Goal: Navigation & Orientation: Find specific page/section

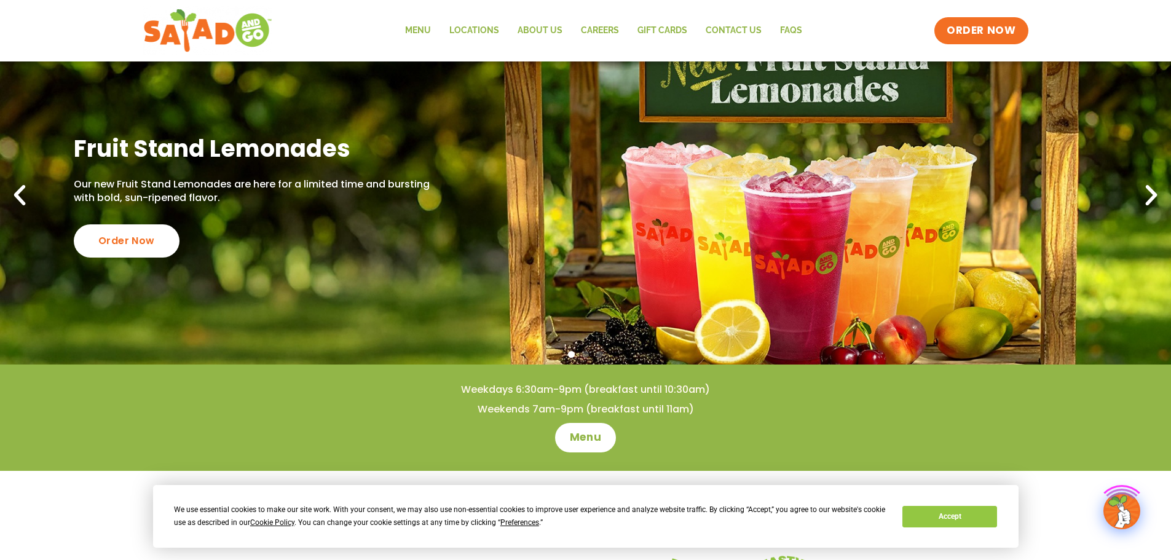
scroll to position [184, 0]
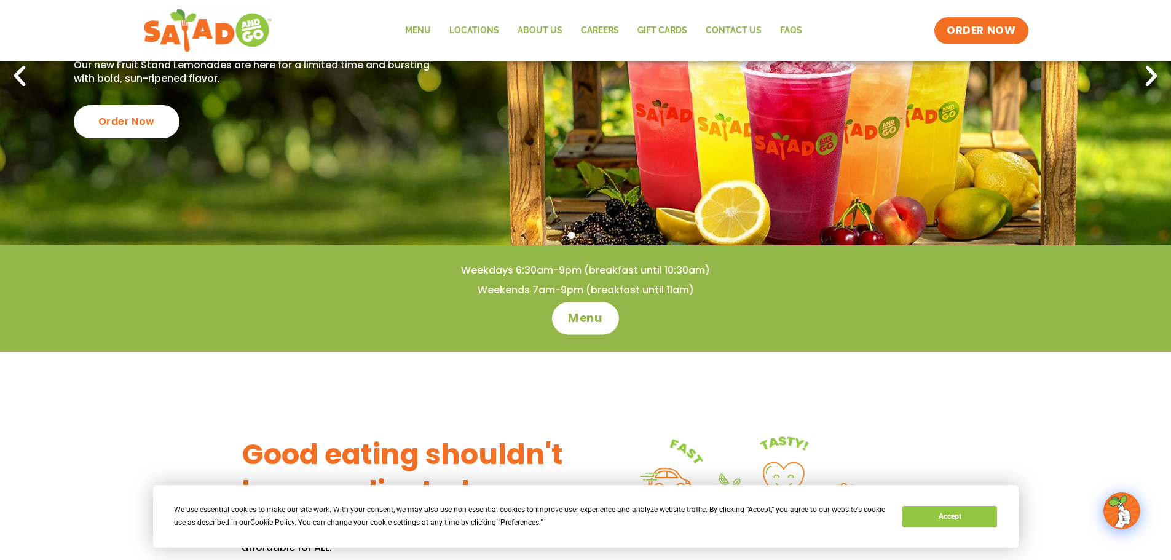
click at [600, 327] on link "Menu" at bounding box center [585, 318] width 67 height 33
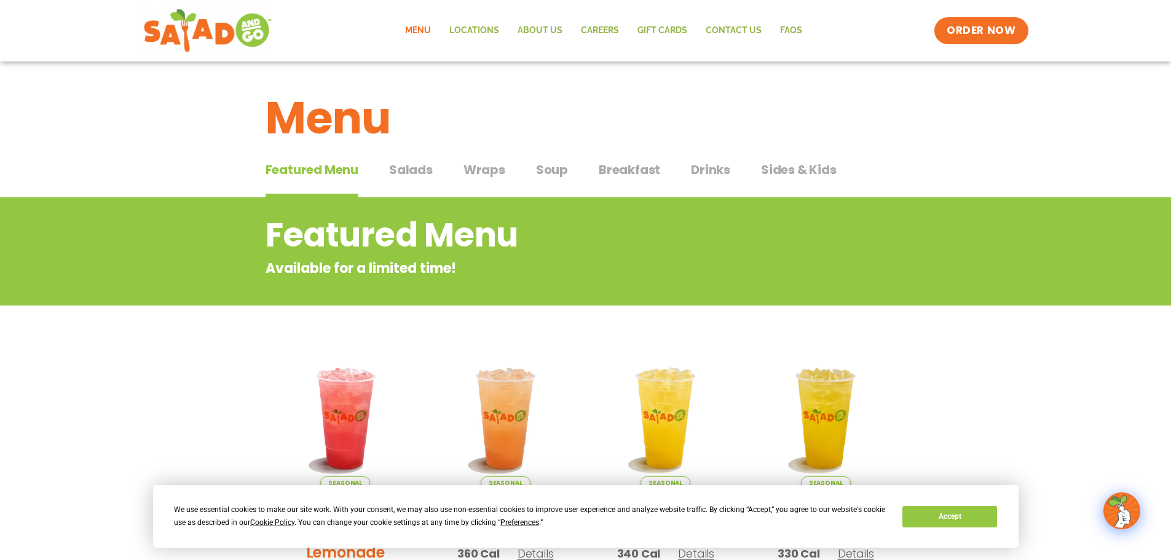
click at [411, 164] on span "Salads" at bounding box center [411, 169] width 44 height 18
